Goal: Find specific page/section

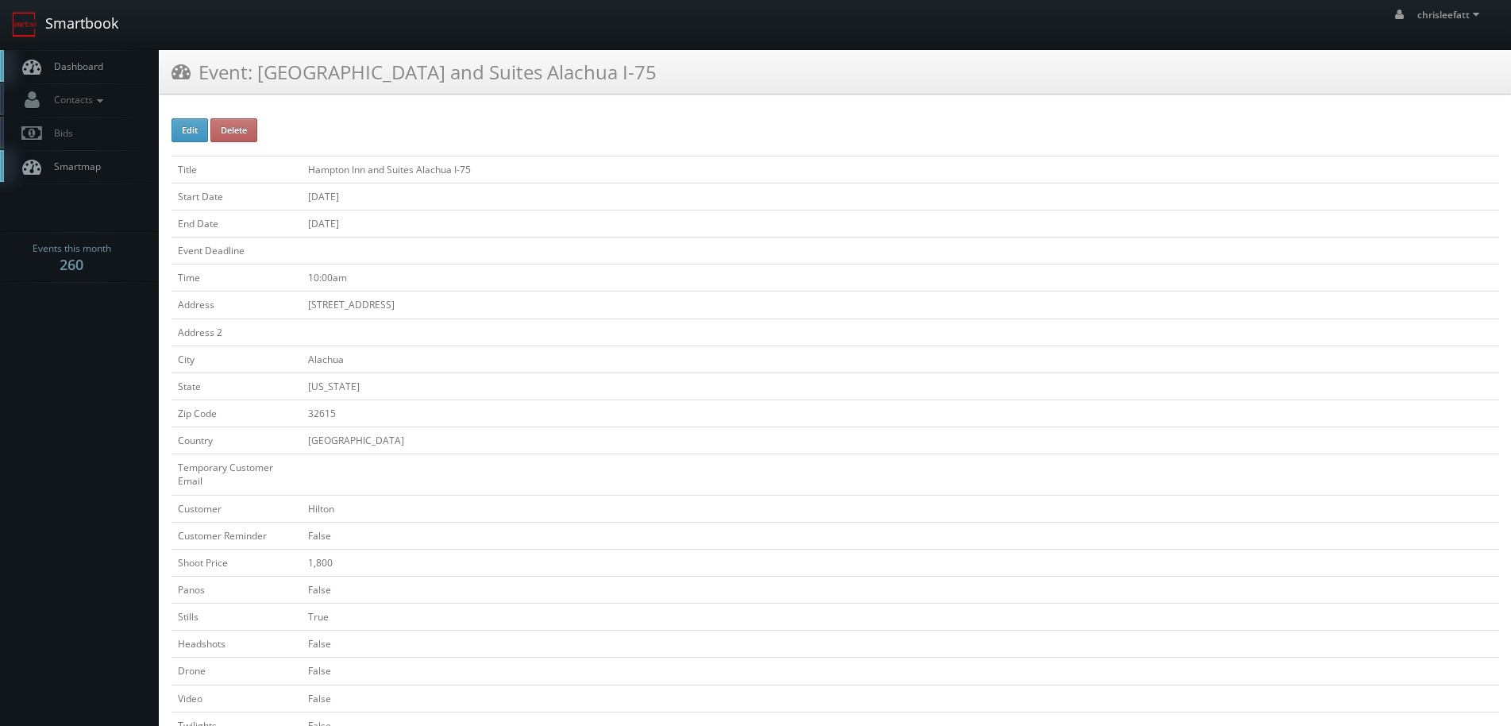
click at [97, 19] on link "Smartbook" at bounding box center [65, 24] width 130 height 49
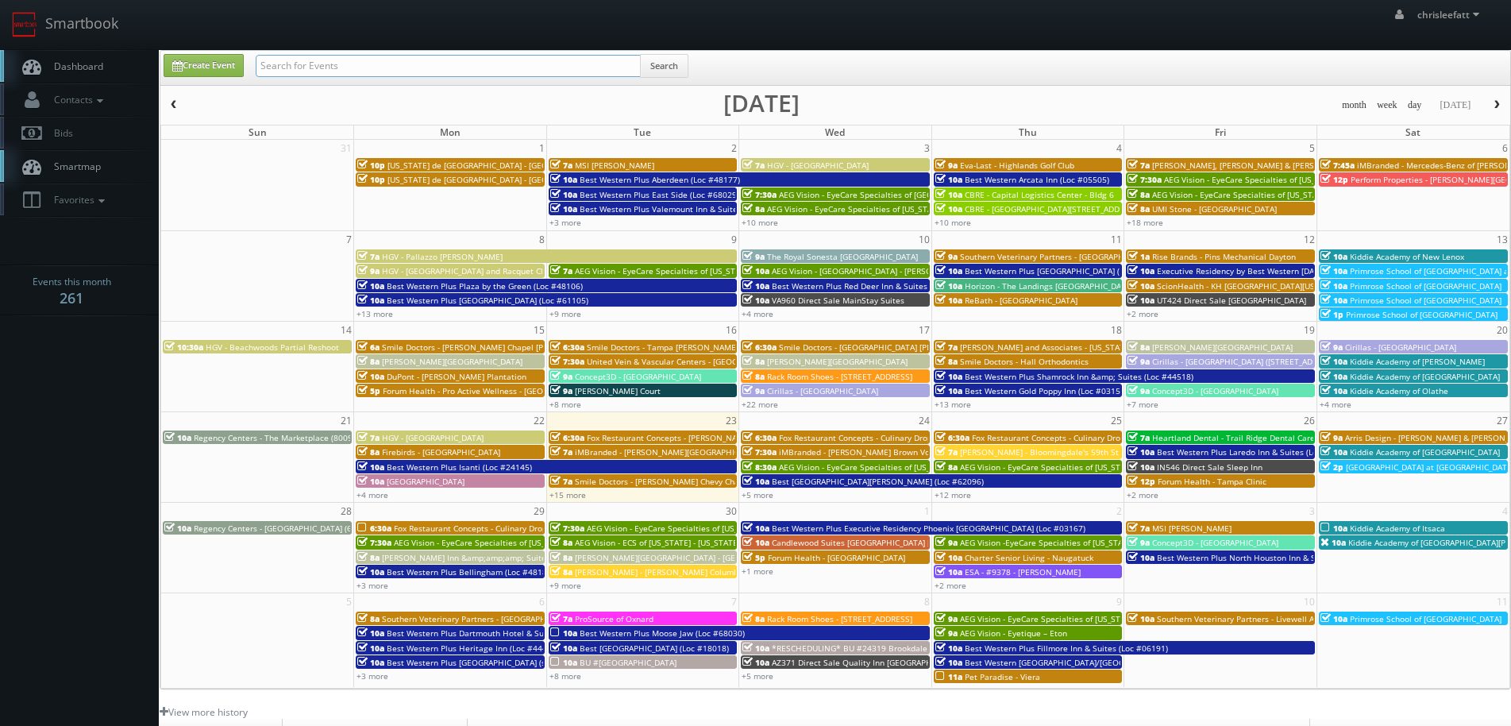
click at [430, 67] on input "text" at bounding box center [448, 66] width 385 height 22
type input "MA172"
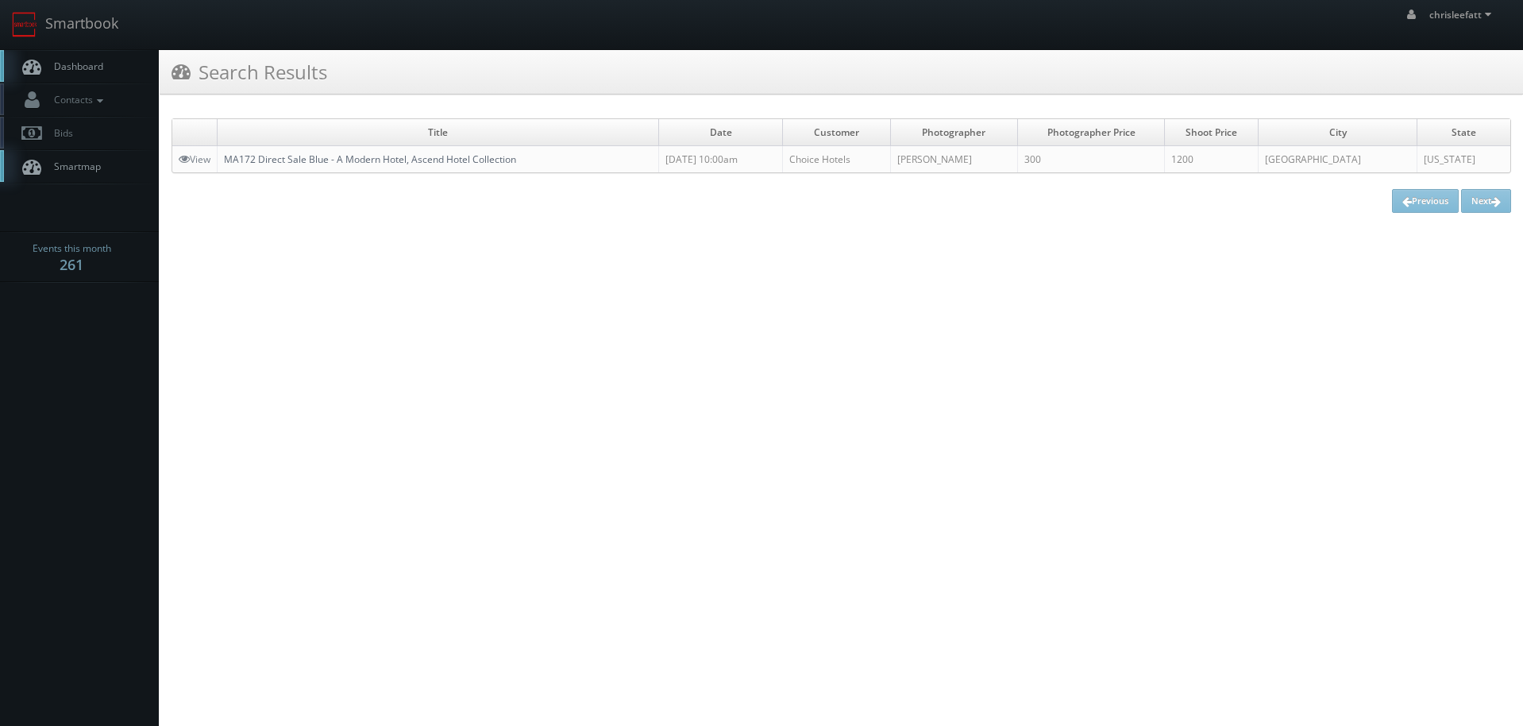
click at [312, 160] on link "MA172 Direct Sale Blue - A Modern Hotel, Ascend Hotel Collection" at bounding box center [370, 159] width 292 height 14
